Goal: Transaction & Acquisition: Purchase product/service

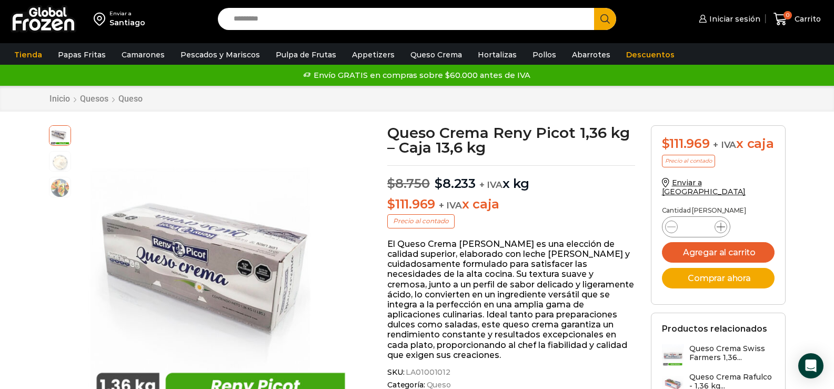
click at [721, 231] on icon at bounding box center [721, 227] width 8 height 8
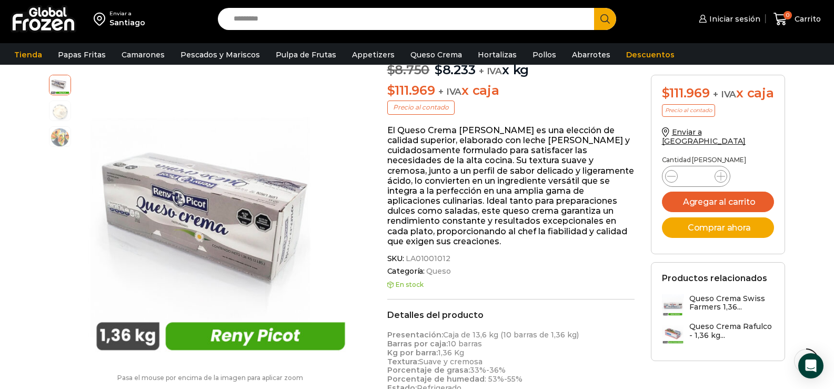
scroll to position [158, 0]
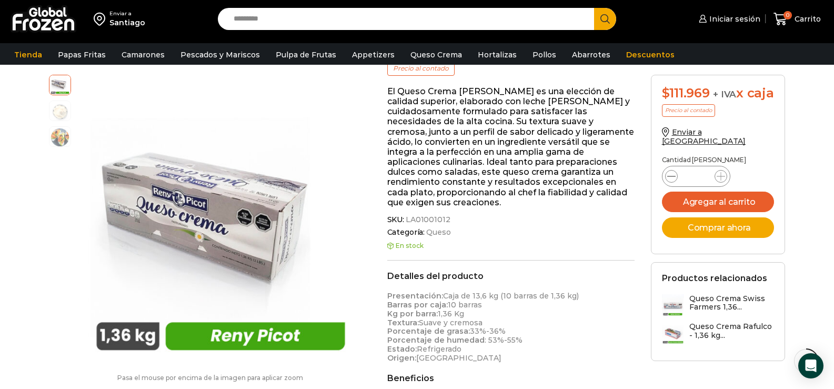
click at [675, 180] on span at bounding box center [671, 176] width 13 height 13
type input "*"
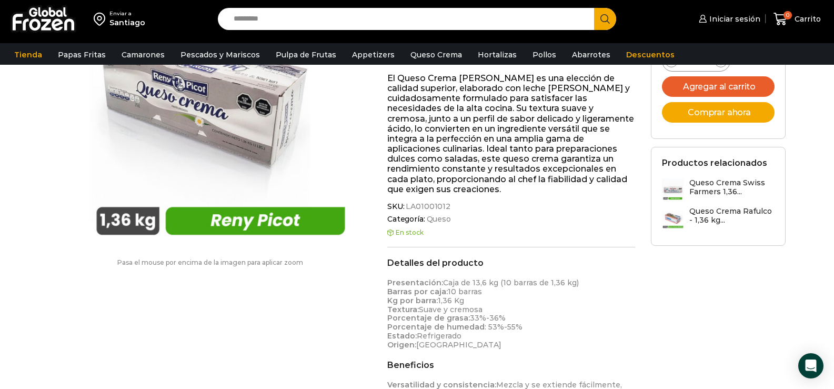
scroll to position [0, 0]
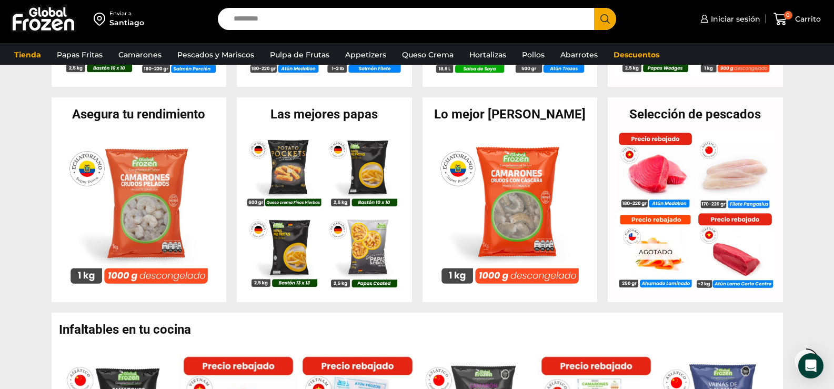
scroll to position [210, 0]
